Goal: Check status

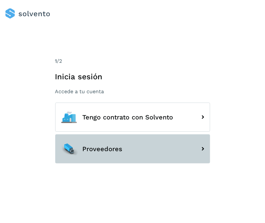
click at [153, 153] on button "Proveedores" at bounding box center [132, 148] width 155 height 29
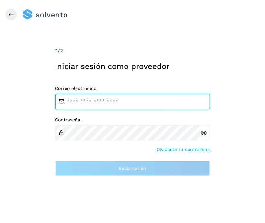
type input "**********"
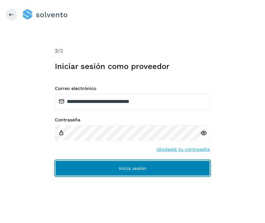
click at [130, 166] on span "Inicia sesión" at bounding box center [132, 168] width 27 height 5
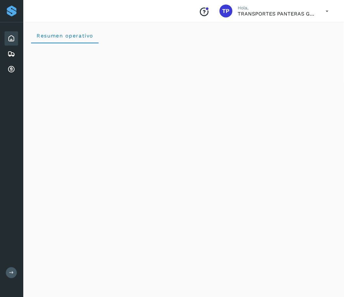
drag, startPoint x: 262, startPoint y: 2, endPoint x: 26, endPoint y: 8, distance: 236.2
click at [26, 8] on div "Conoce nuestros beneficios TP Hola, TRANSPORTES PANTERAS GAPO S.A. DE C.V." at bounding box center [183, 11] width 320 height 22
click at [6, 77] on div "Inicio Embarques Cuentas por cobrar" at bounding box center [11, 53] width 23 height 63
click at [8, 67] on icon at bounding box center [11, 70] width 8 height 8
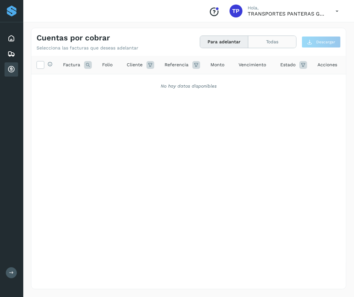
click at [260, 40] on button "Todas" at bounding box center [272, 42] width 48 height 12
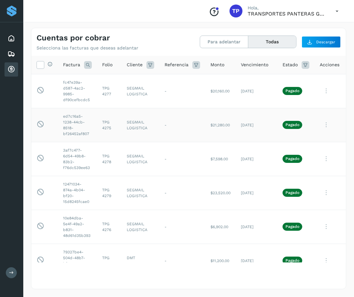
scroll to position [1124, 0]
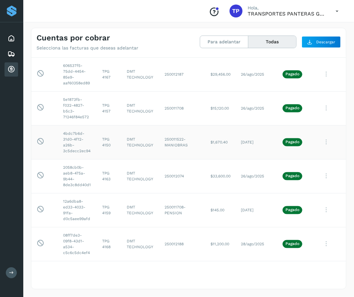
click at [107, 158] on td "TPG 4150" at bounding box center [109, 142] width 25 height 34
